Goal: Transaction & Acquisition: Register for event/course

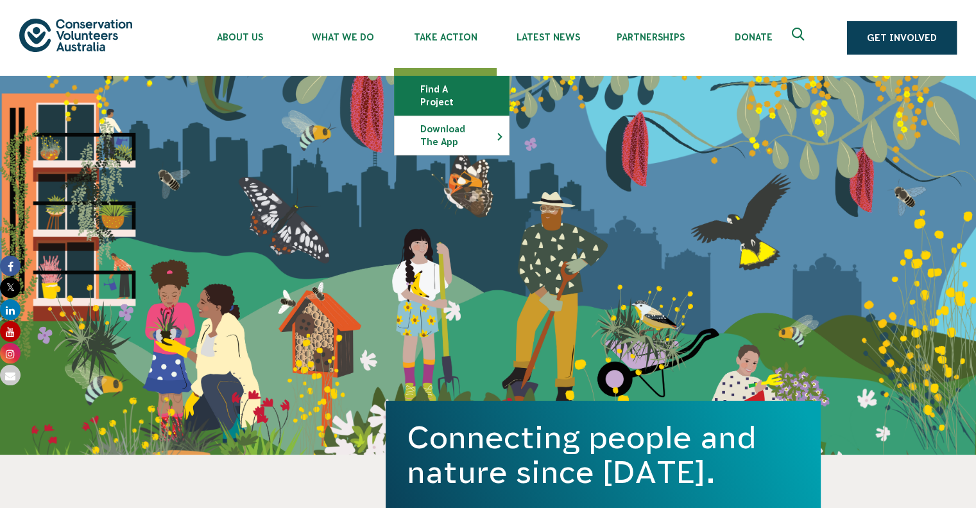
click at [441, 93] on link "Find a project" at bounding box center [452, 95] width 114 height 39
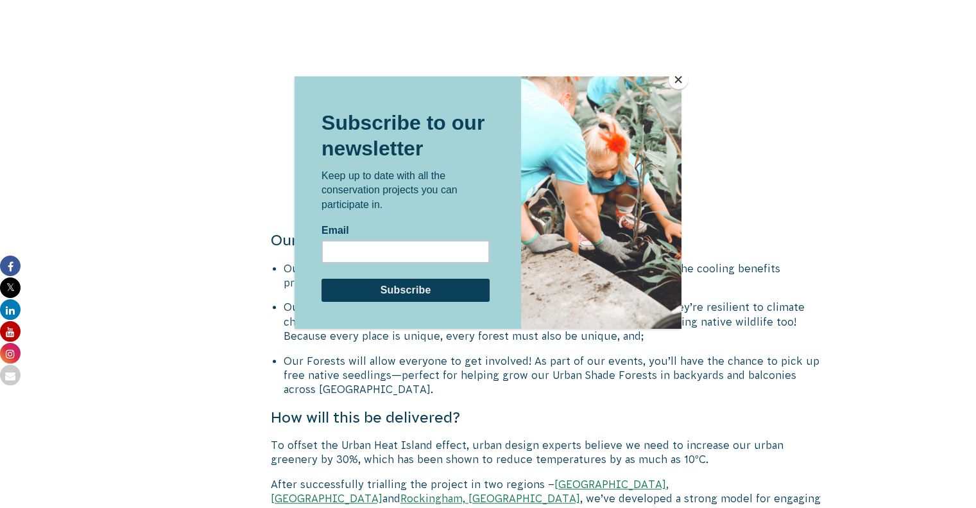
scroll to position [1797, 0]
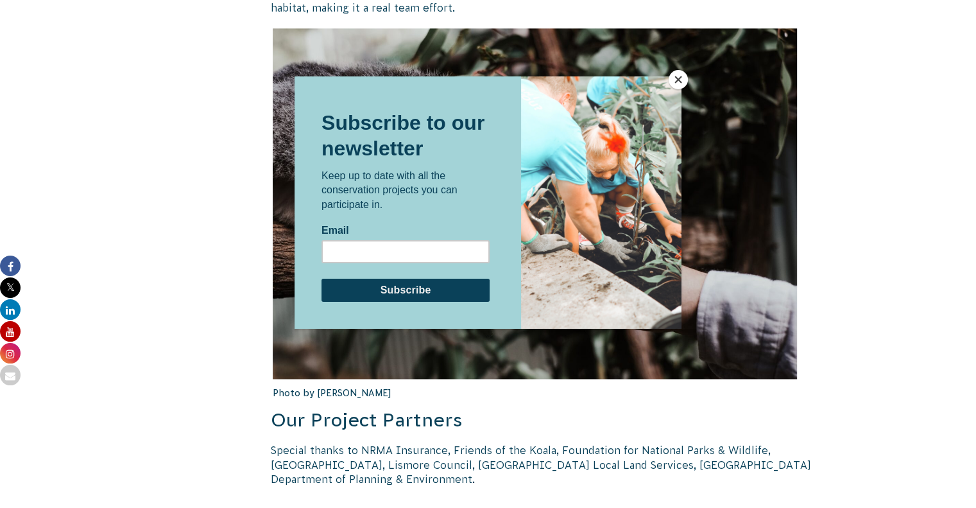
scroll to position [1797, 0]
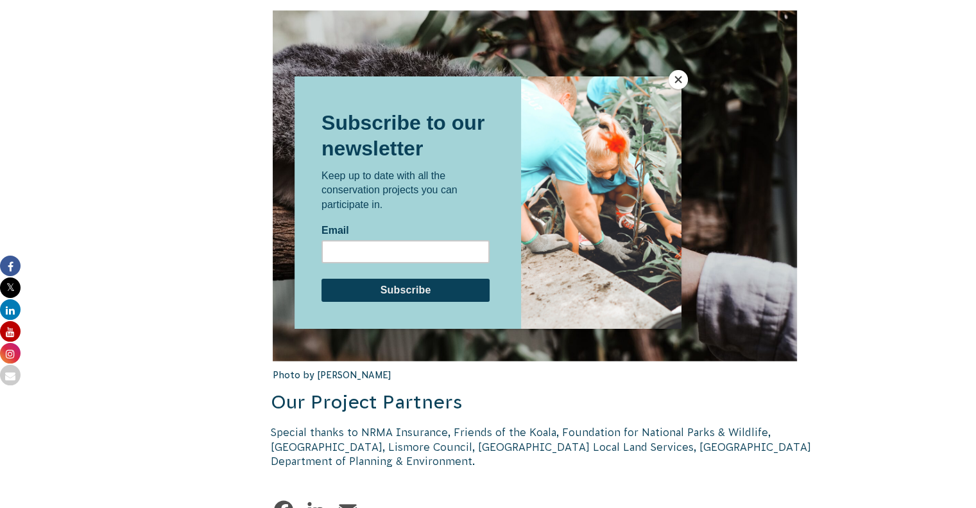
click at [680, 75] on button "Close" at bounding box center [678, 79] width 19 height 19
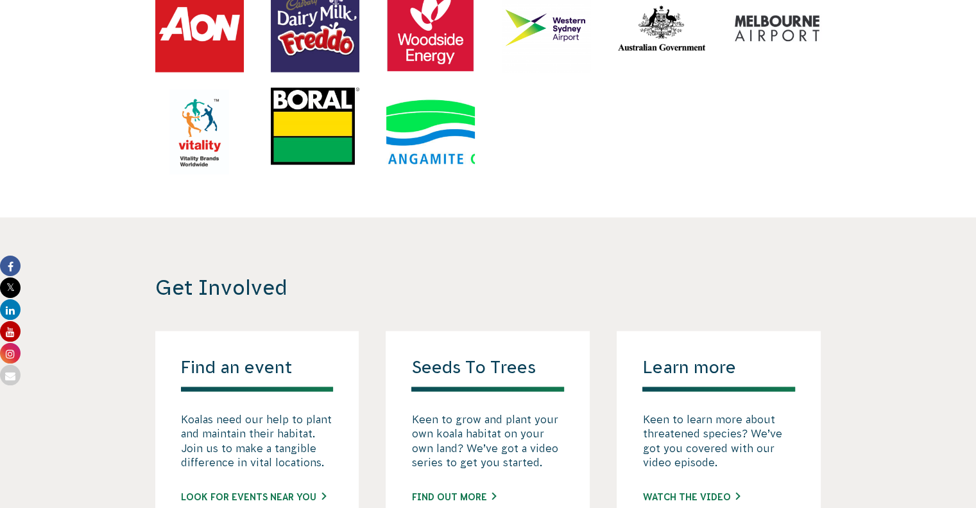
scroll to position [2696, 0]
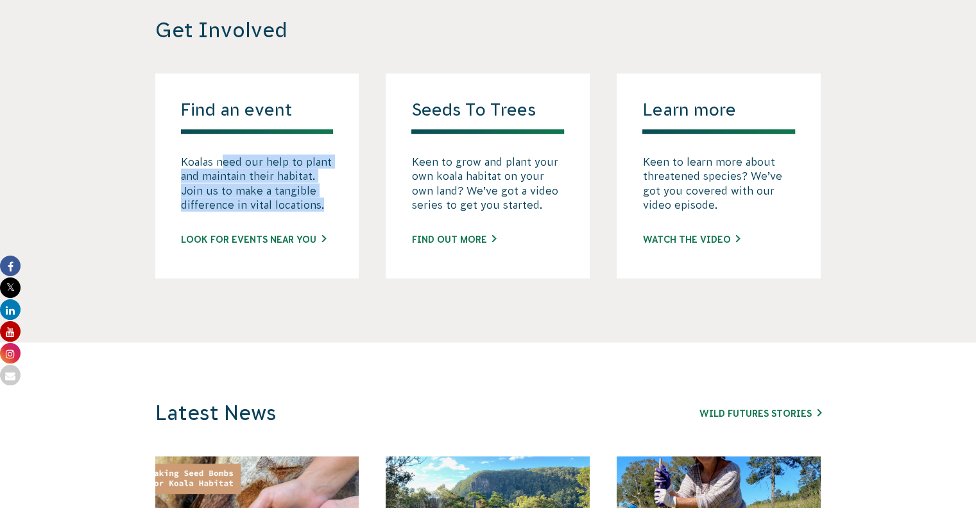
drag, startPoint x: 302, startPoint y: 166, endPoint x: 328, endPoint y: 216, distance: 55.7
click at [329, 215] on div "Find an event Koalas need our help to plant and maintain their habitat. Join us…" at bounding box center [257, 176] width 204 height 205
click at [214, 240] on link "Look for events near you" at bounding box center [253, 239] width 145 height 13
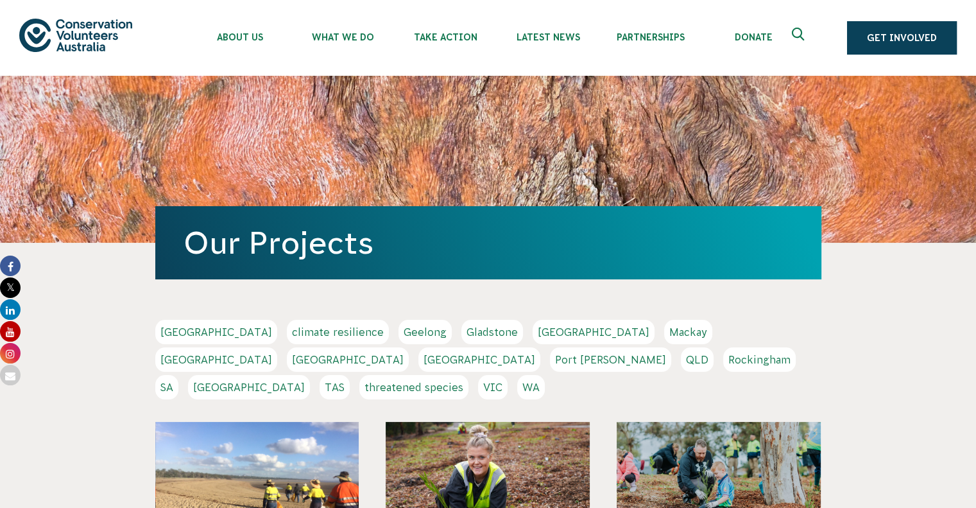
click at [409, 347] on link "[GEOGRAPHIC_DATA]" at bounding box center [348, 359] width 122 height 24
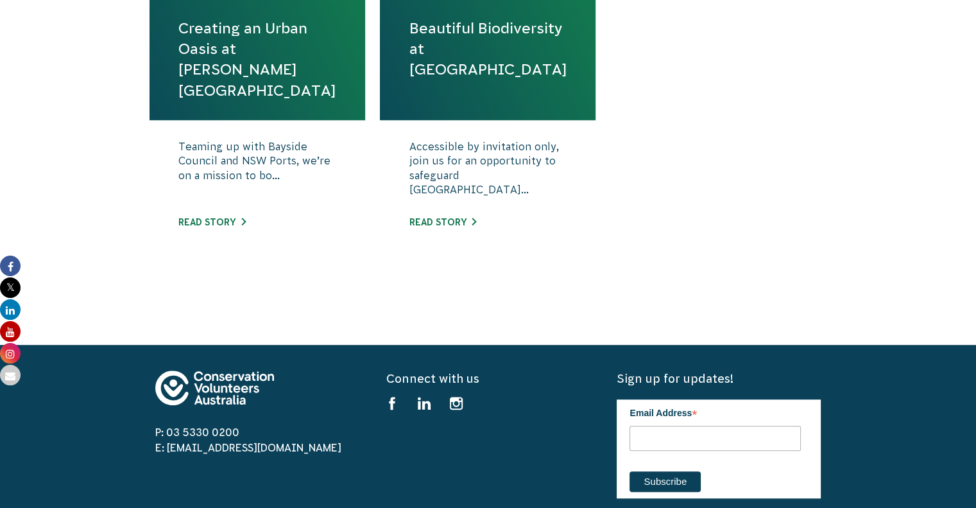
scroll to position [770, 0]
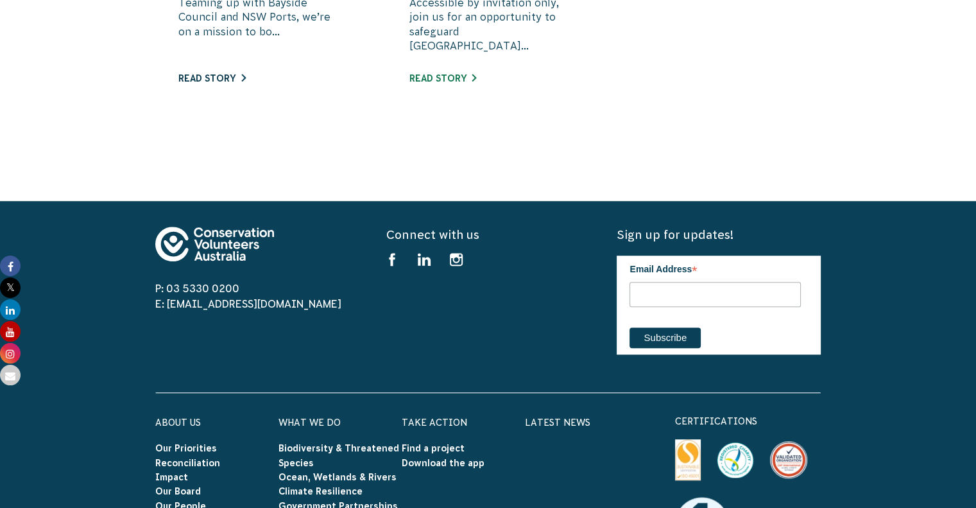
click at [205, 79] on link "Read story" at bounding box center [211, 78] width 67 height 10
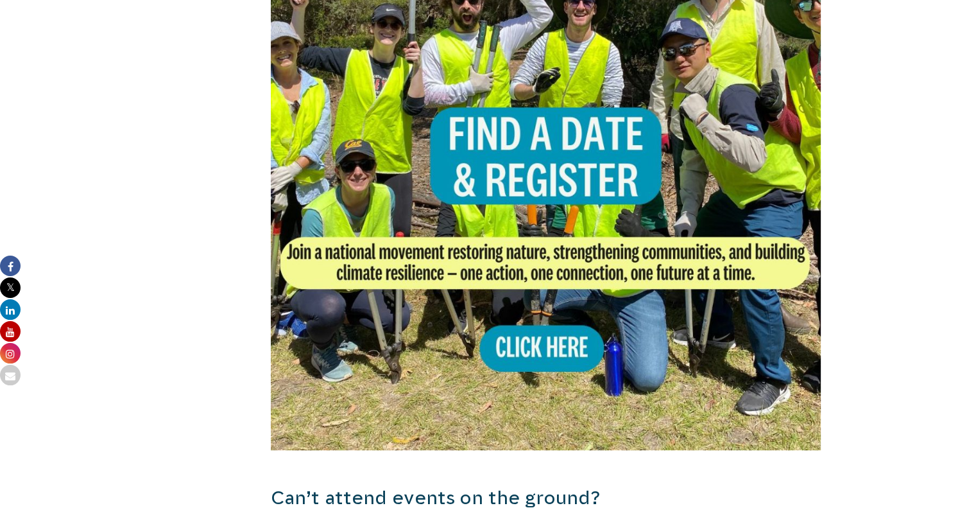
scroll to position [1027, 0]
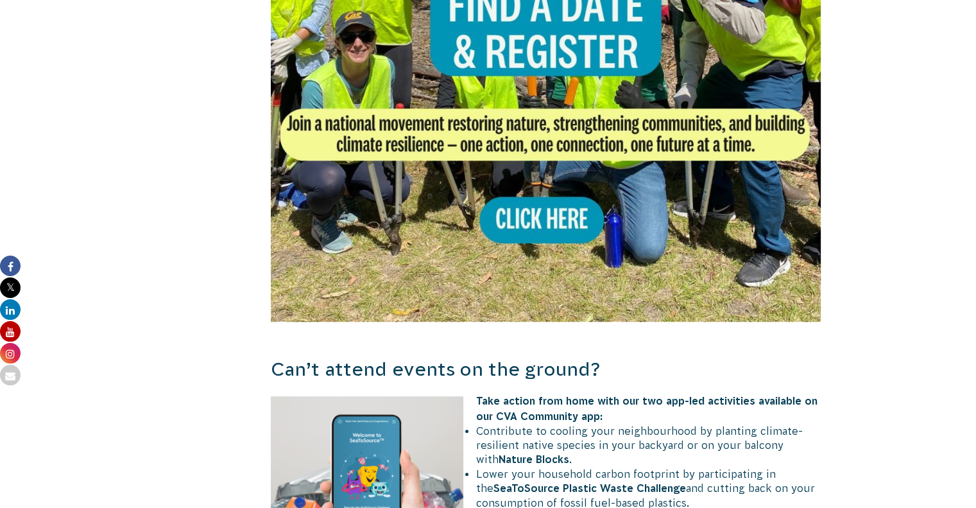
click at [521, 187] on img at bounding box center [546, 46] width 551 height 551
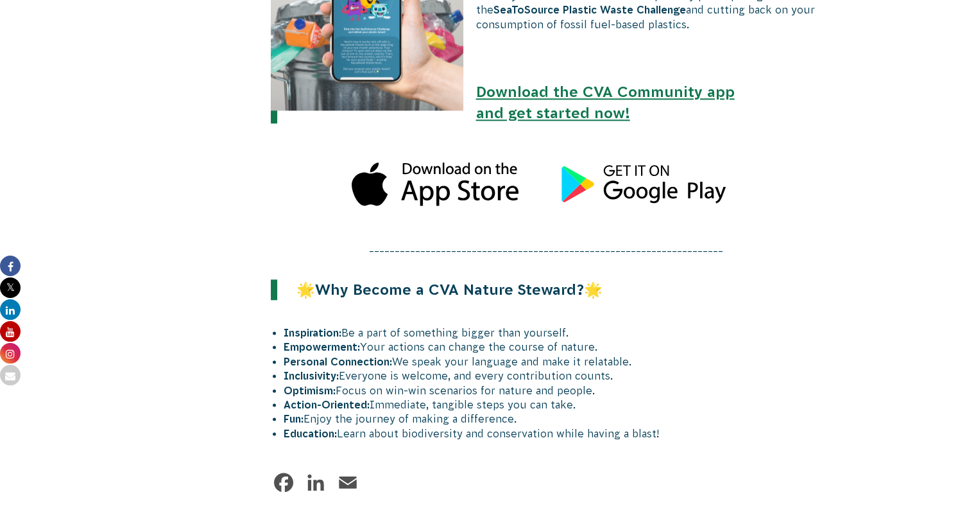
scroll to position [1541, 0]
